Goal: Check status: Check status

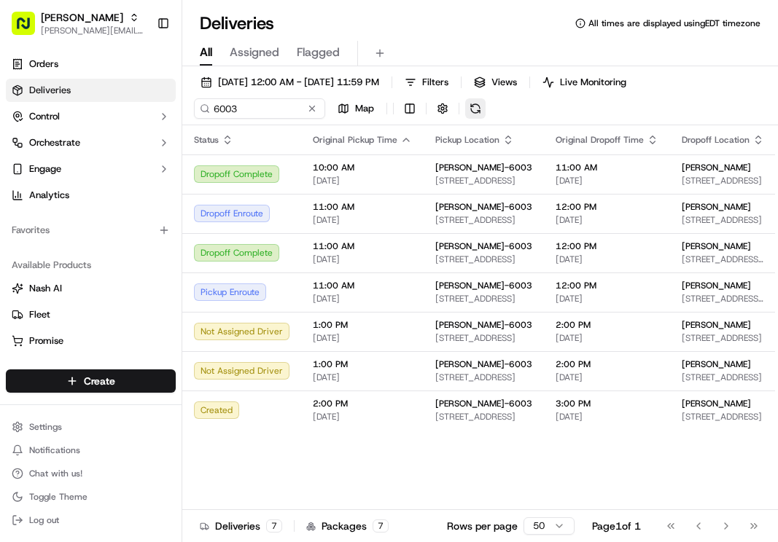
click at [483, 108] on button at bounding box center [475, 108] width 20 height 20
click at [473, 109] on button at bounding box center [475, 108] width 20 height 20
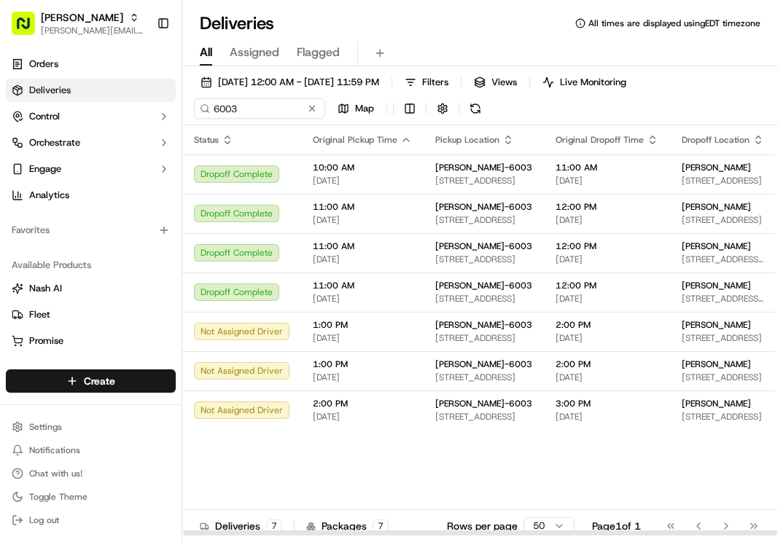
click at [728, 524] on div "Go to first page Go to previous page Go to next page Go to last page" at bounding box center [712, 526] width 108 height 20
click at [750, 526] on div "Go to first page Go to previous page Go to next page Go to last page" at bounding box center [712, 526] width 108 height 20
click at [728, 526] on div "Go to first page Go to previous page Go to next page Go to last page" at bounding box center [712, 526] width 108 height 20
click at [671, 526] on div "Go to first page Go to previous page Go to next page Go to last page" at bounding box center [712, 526] width 108 height 20
drag, startPoint x: 650, startPoint y: 483, endPoint x: 439, endPoint y: 475, distance: 211.6
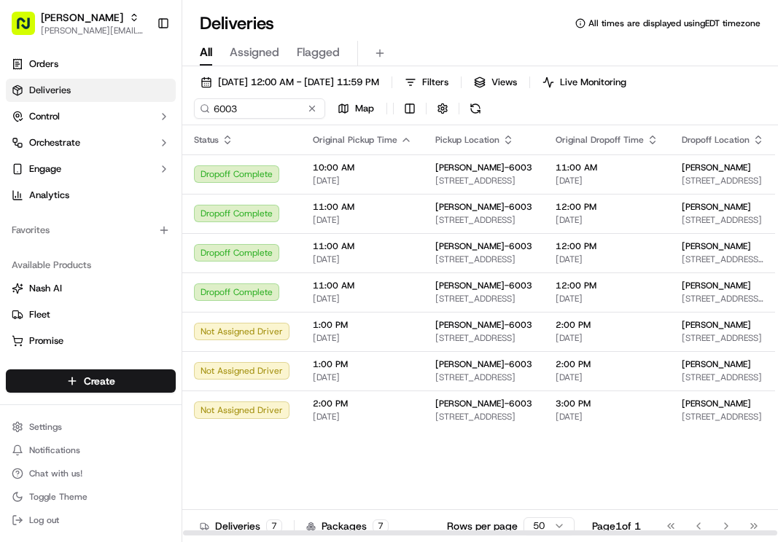
click at [439, 475] on div "Status Original Pickup Time Pickup Location Original Dropoff Time Dropoff Locat…" at bounding box center [563, 330] width 763 height 411
drag, startPoint x: 439, startPoint y: 475, endPoint x: 594, endPoint y: 485, distance: 155.6
click at [594, 485] on div "Status Original Pickup Time Pickup Location Original Dropoff Time Dropoff Locat…" at bounding box center [563, 330] width 763 height 411
click at [473, 113] on button at bounding box center [475, 108] width 20 height 20
